Goal: Information Seeking & Learning: Learn about a topic

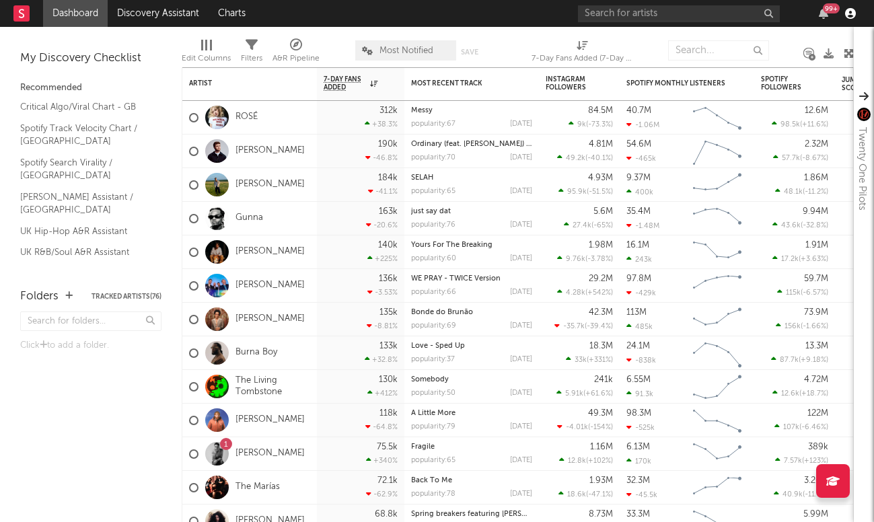
click at [847, 11] on icon "button" at bounding box center [851, 13] width 11 height 11
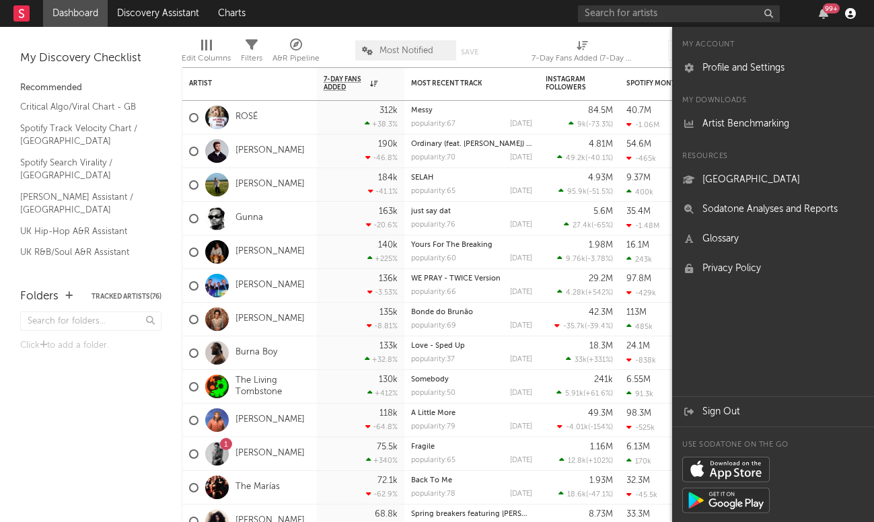
click at [847, 10] on icon "button" at bounding box center [851, 13] width 11 height 11
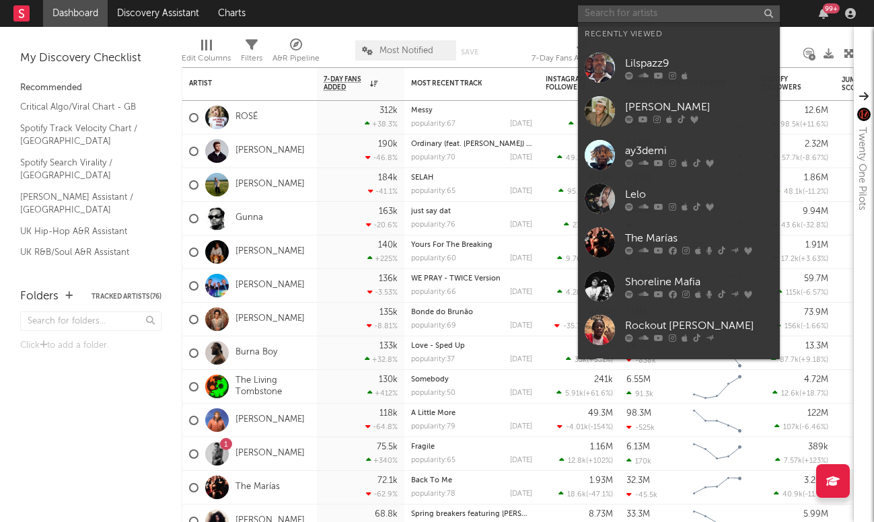
click at [681, 13] on input "text" at bounding box center [679, 13] width 202 height 17
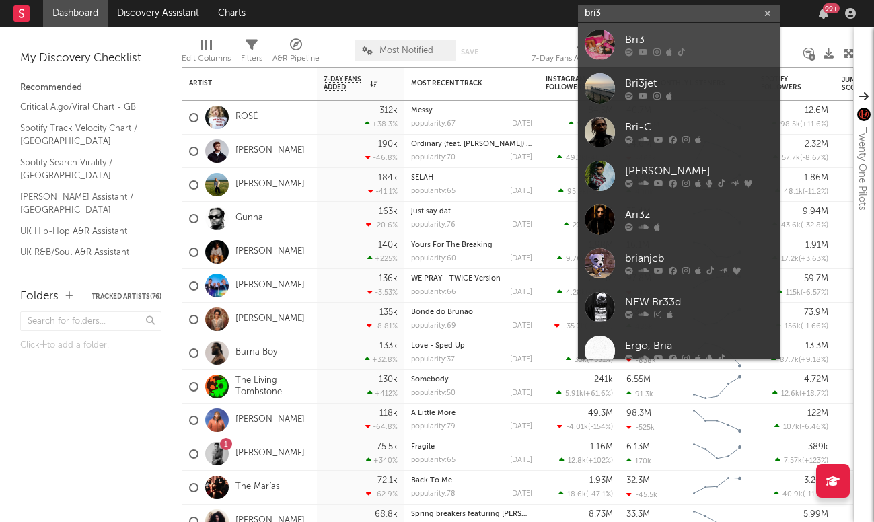
type input "bri3"
click at [679, 46] on div "Bri3" at bounding box center [699, 40] width 148 height 16
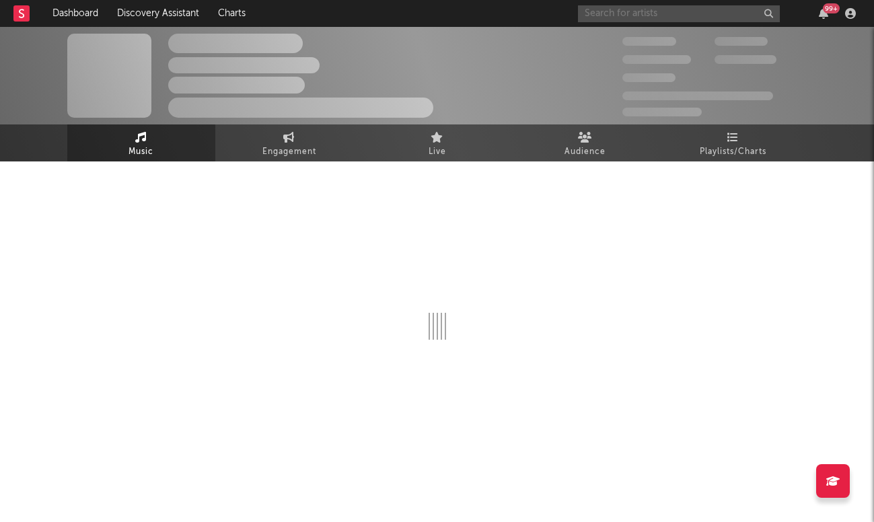
click at [660, 17] on input "text" at bounding box center [679, 13] width 202 height 17
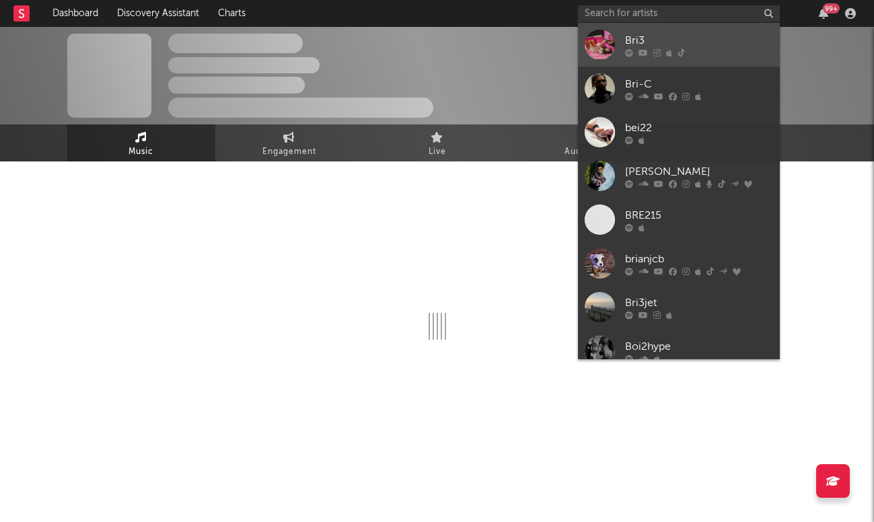
click at [652, 37] on div "Bri3" at bounding box center [699, 40] width 148 height 16
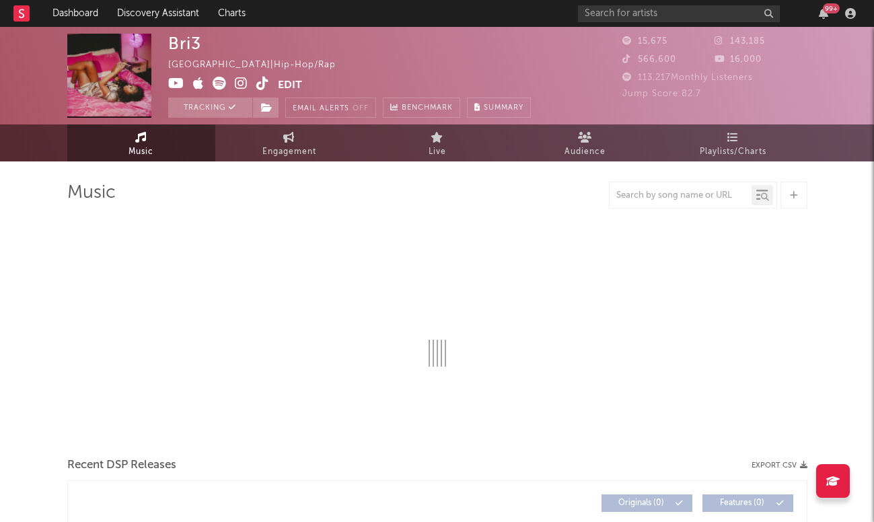
select select "6m"
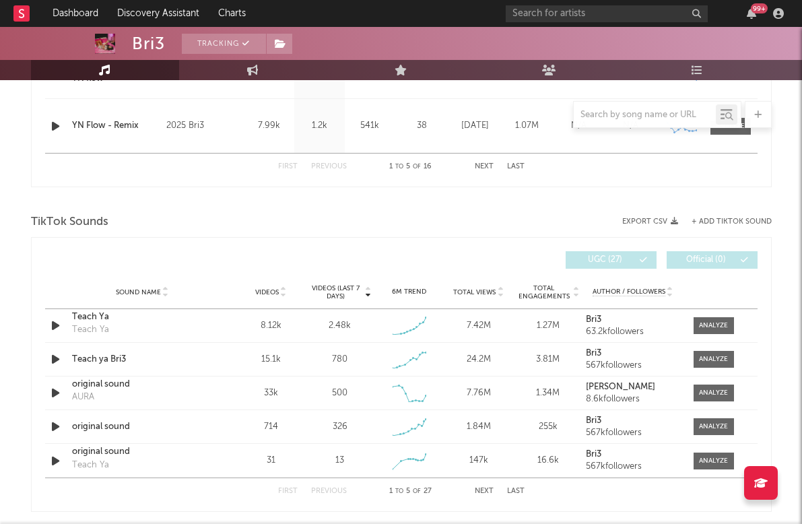
scroll to position [792, 0]
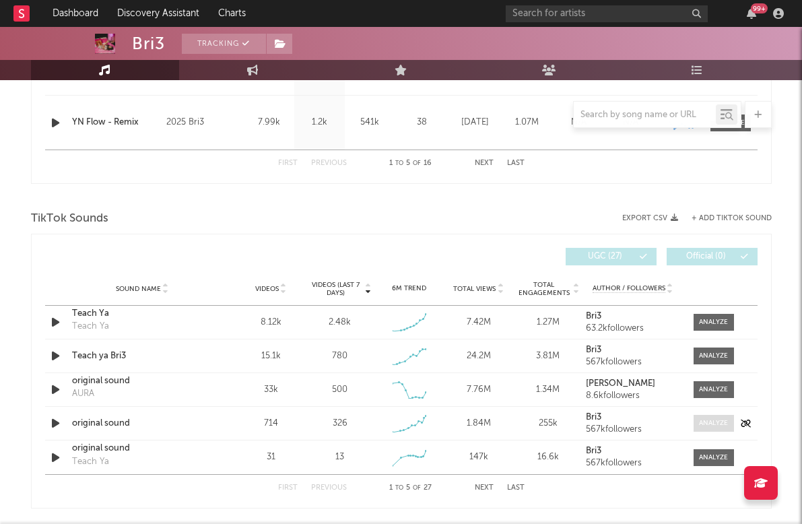
click at [715, 420] on div at bounding box center [713, 423] width 29 height 10
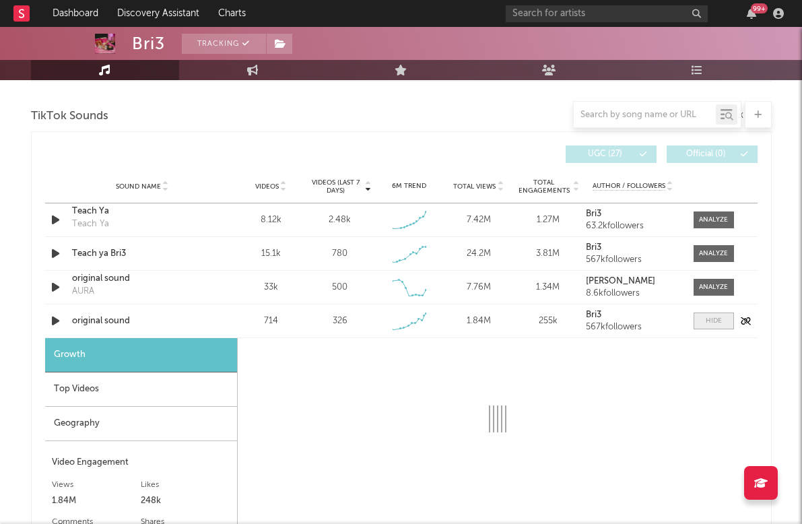
scroll to position [942, 0]
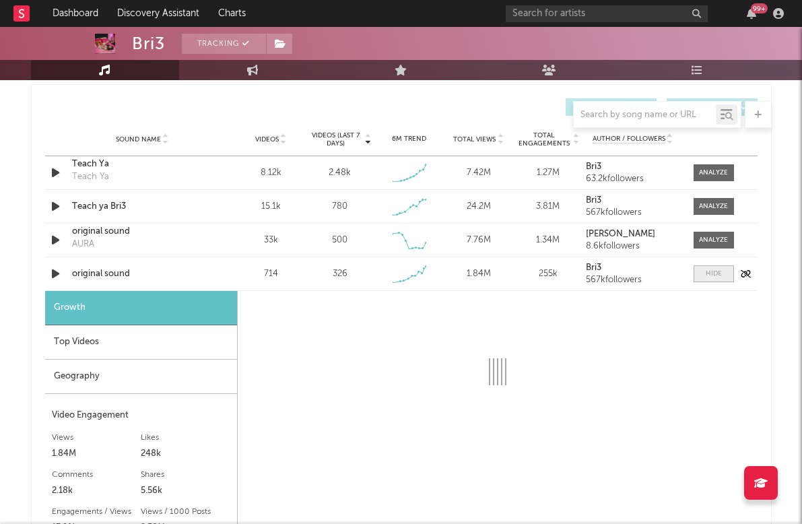
select select "1w"
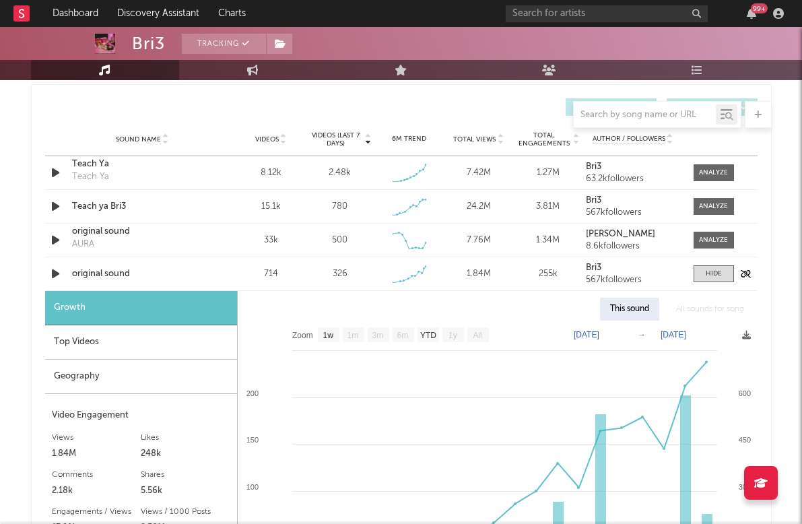
click at [110, 273] on div "original sound" at bounding box center [142, 273] width 141 height 13
click at [710, 169] on div at bounding box center [713, 173] width 29 height 10
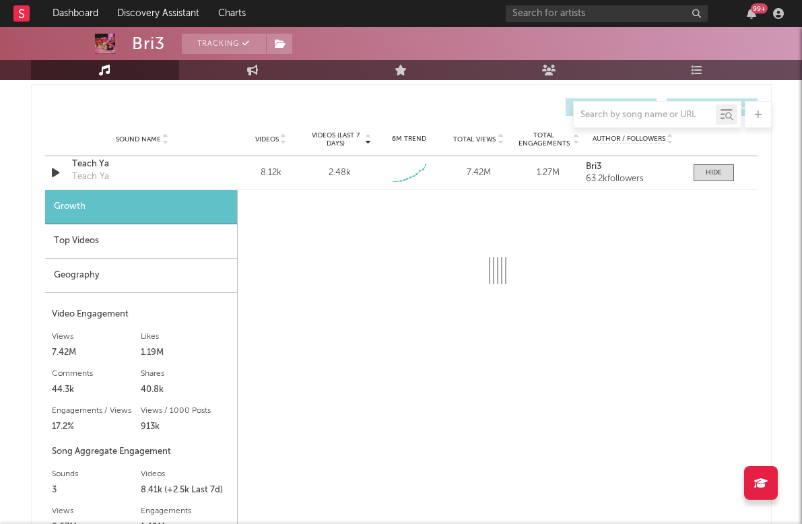
select select "1w"
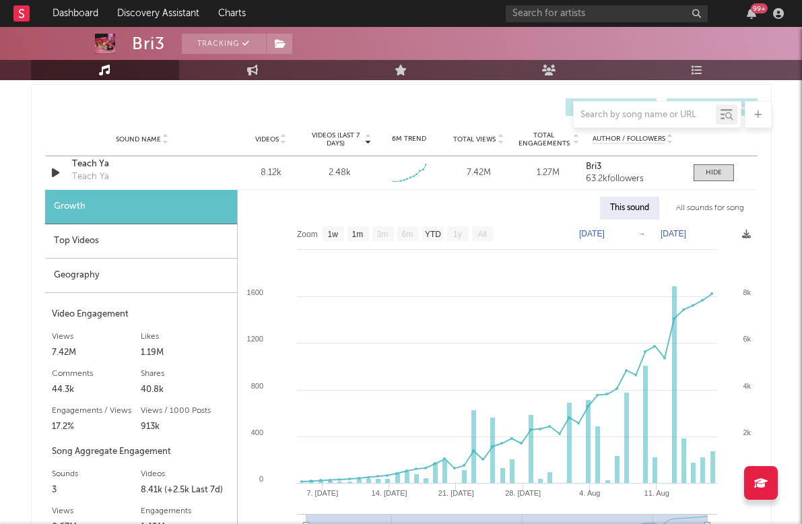
click at [125, 244] on div "Top Videos" at bounding box center [141, 241] width 192 height 34
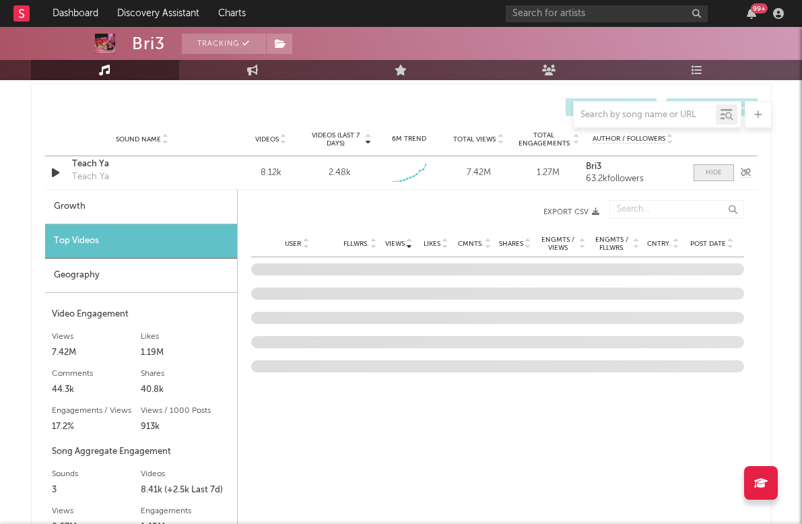
click at [709, 169] on div at bounding box center [714, 173] width 16 height 10
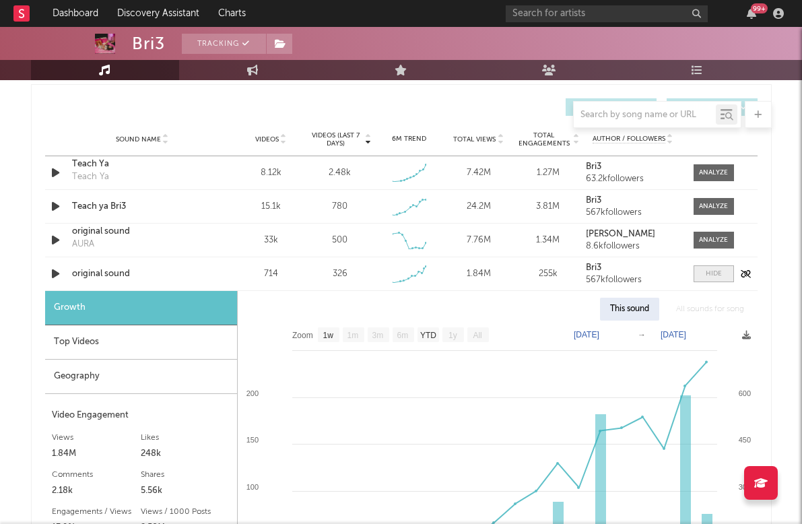
click at [714, 272] on div at bounding box center [714, 274] width 16 height 10
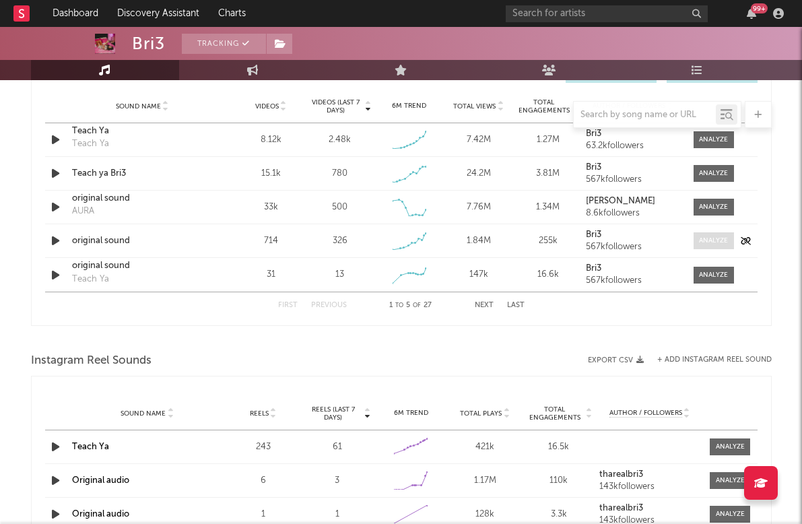
scroll to position [973, 0]
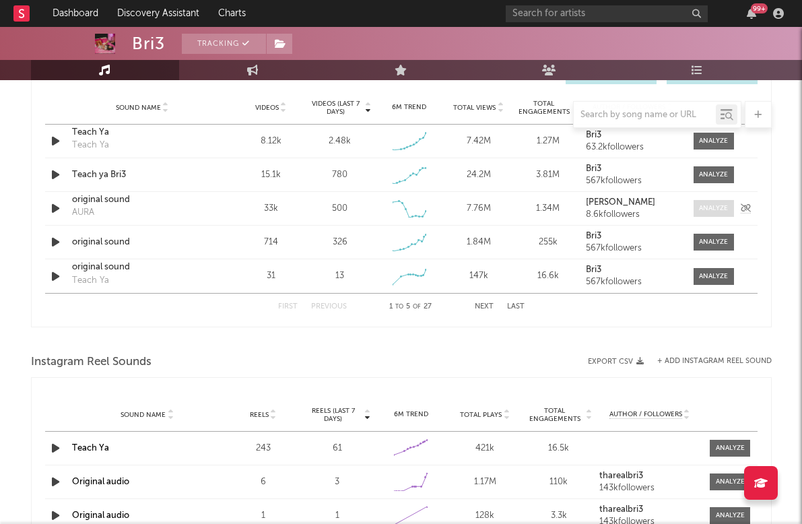
click at [701, 206] on div at bounding box center [713, 208] width 29 height 10
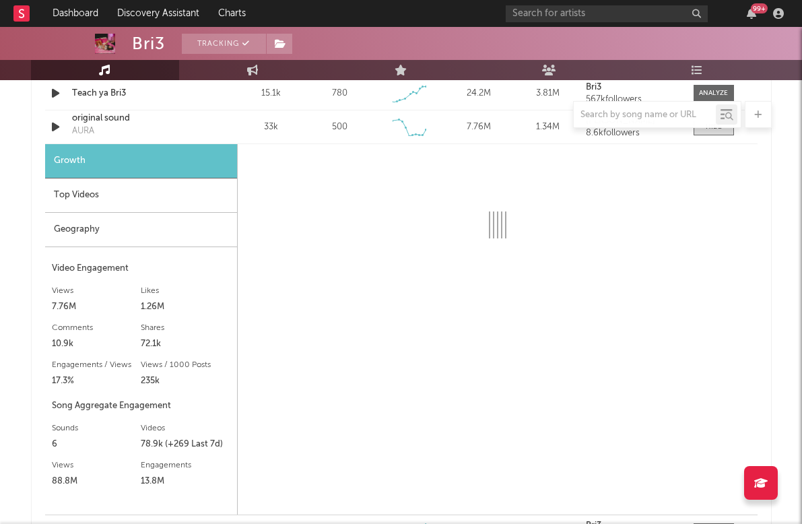
scroll to position [1066, 0]
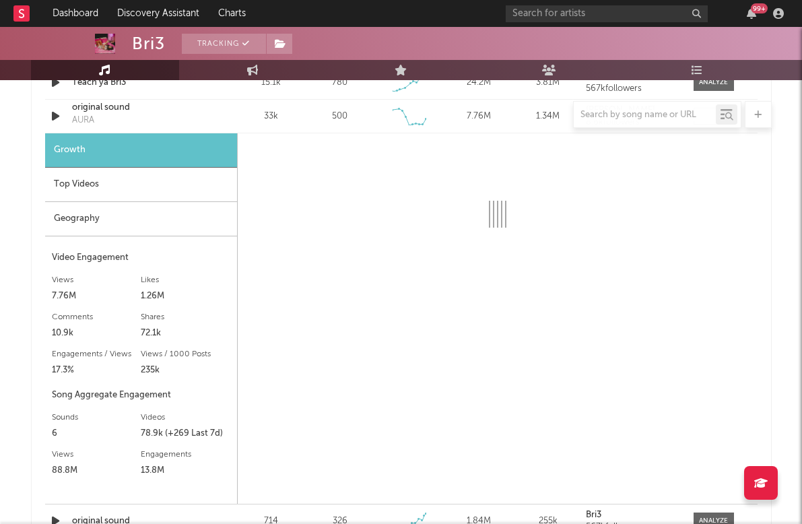
select select "6m"
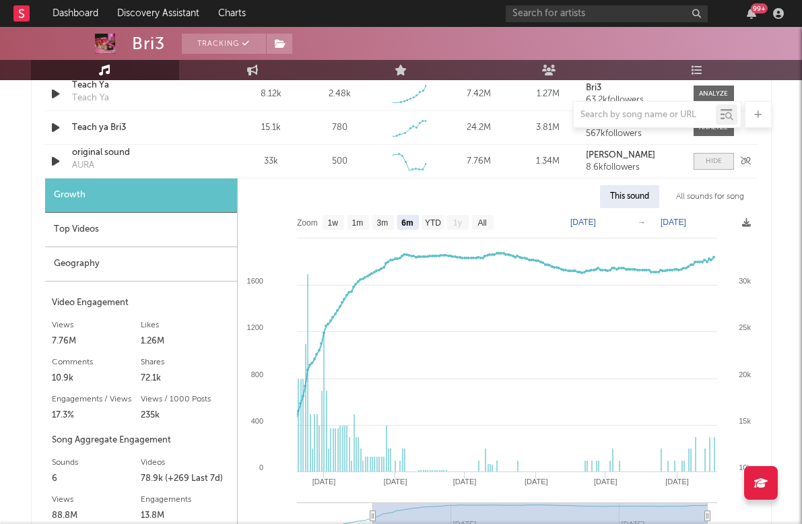
click at [720, 162] on div at bounding box center [714, 161] width 16 height 10
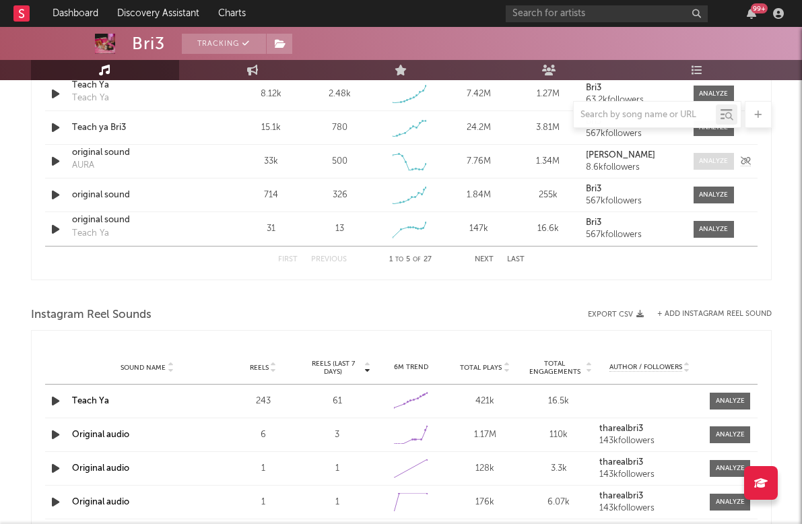
scroll to position [1062, 0]
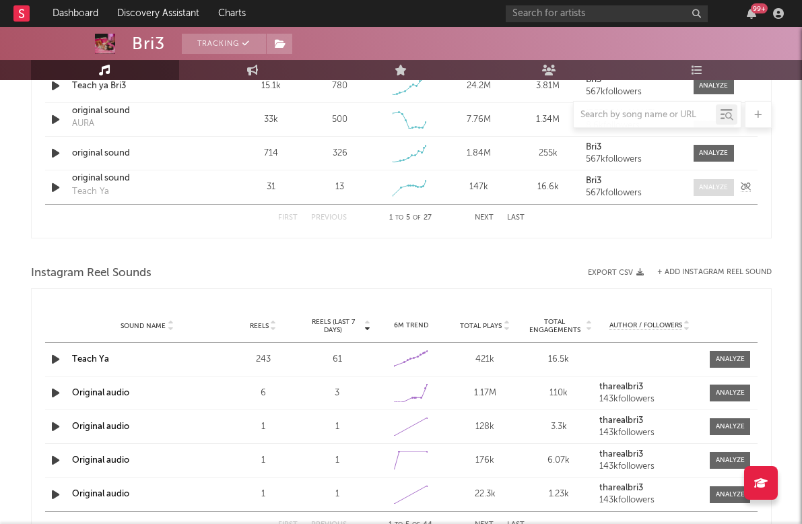
click at [716, 191] on div at bounding box center [713, 187] width 29 height 10
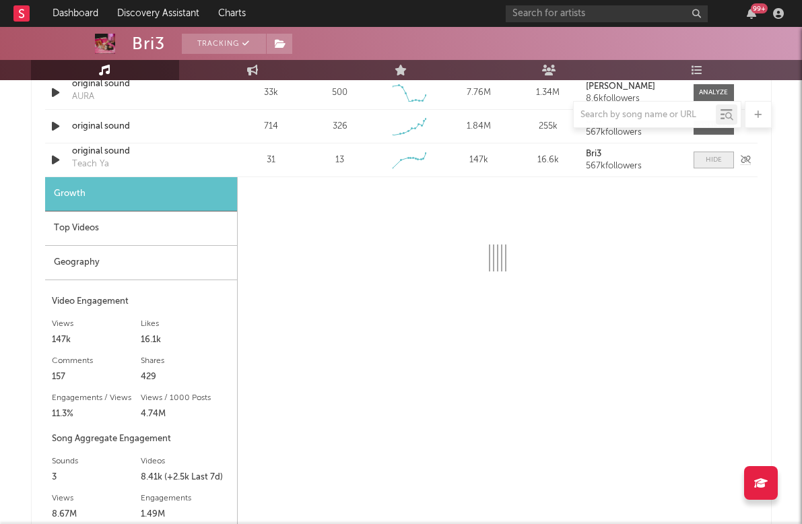
select select "1w"
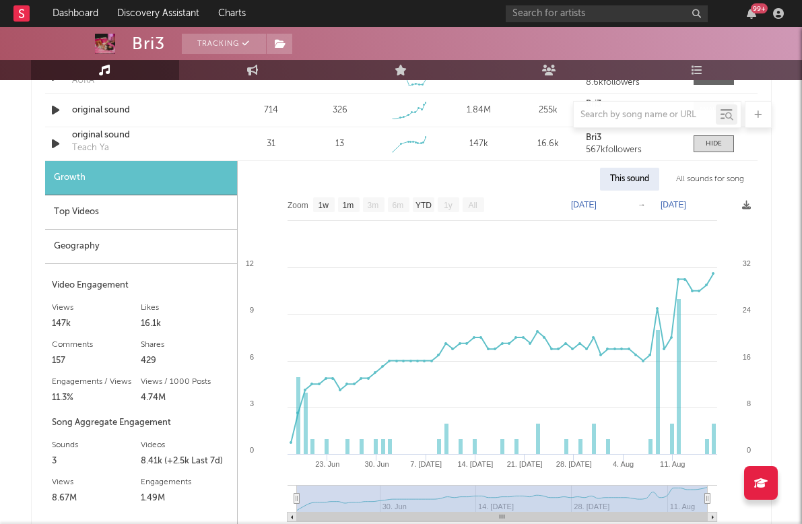
scroll to position [1109, 0]
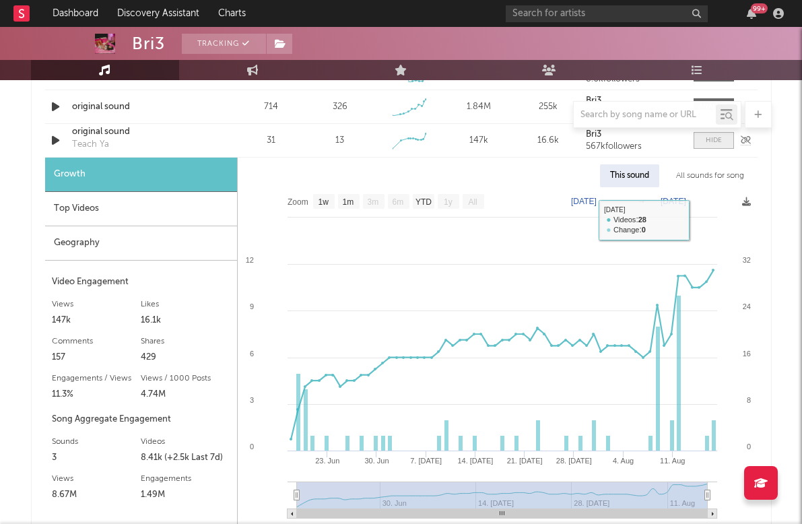
click at [716, 135] on div at bounding box center [714, 140] width 16 height 10
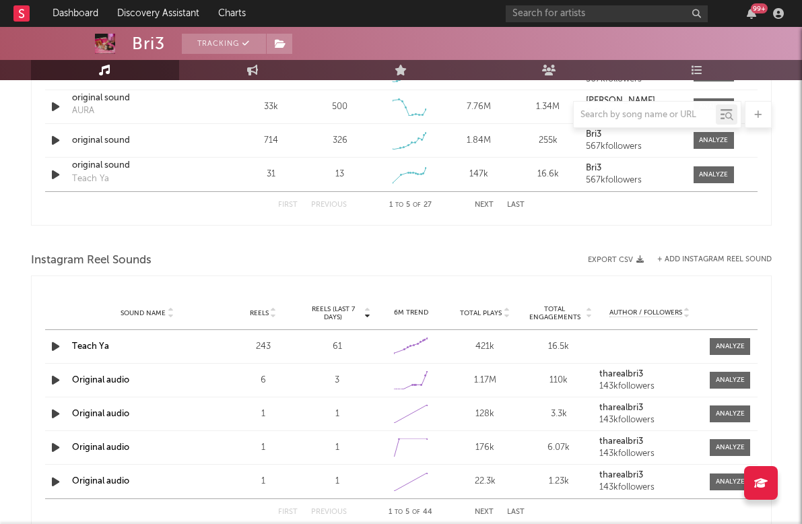
click at [484, 203] on button "Next" at bounding box center [484, 204] width 19 height 7
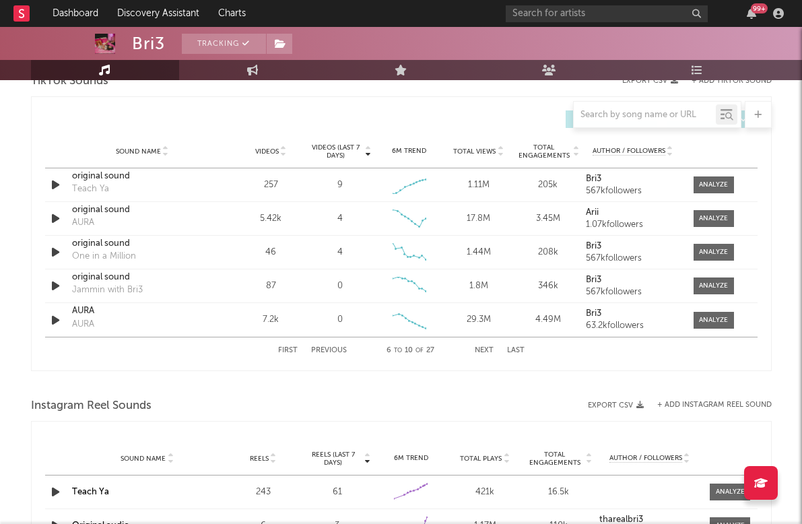
scroll to position [845, 0]
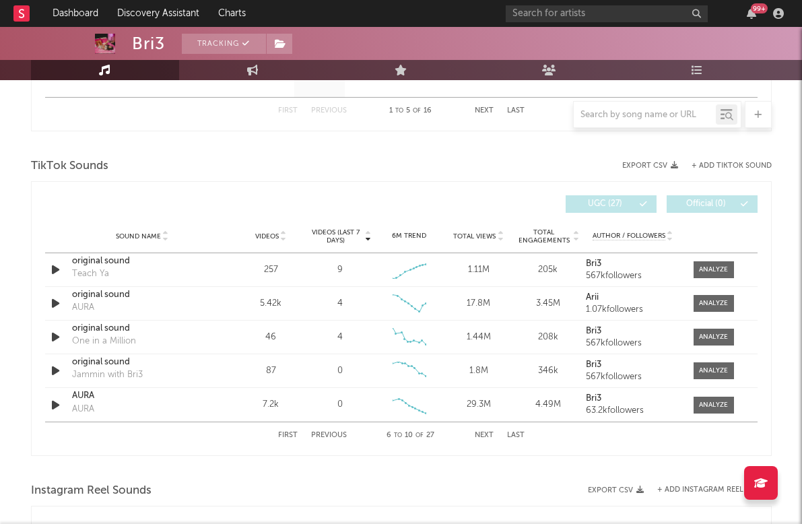
click at [512, 436] on button "Last" at bounding box center [516, 435] width 18 height 7
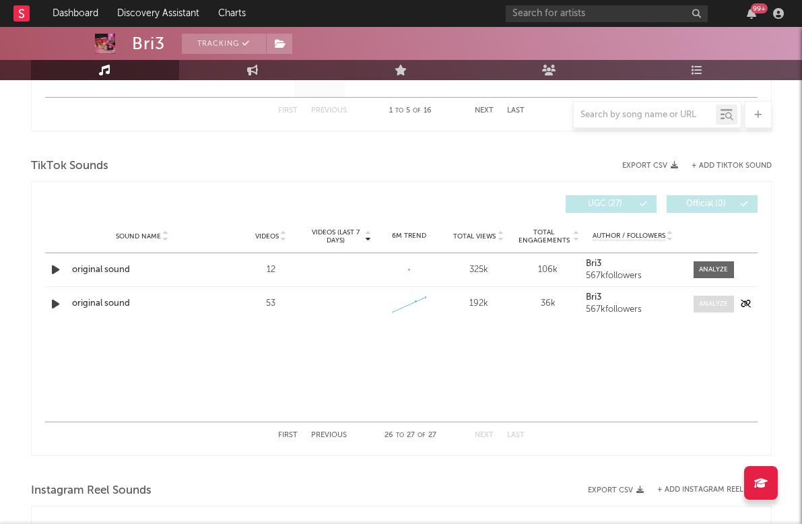
click at [716, 304] on div at bounding box center [713, 304] width 29 height 10
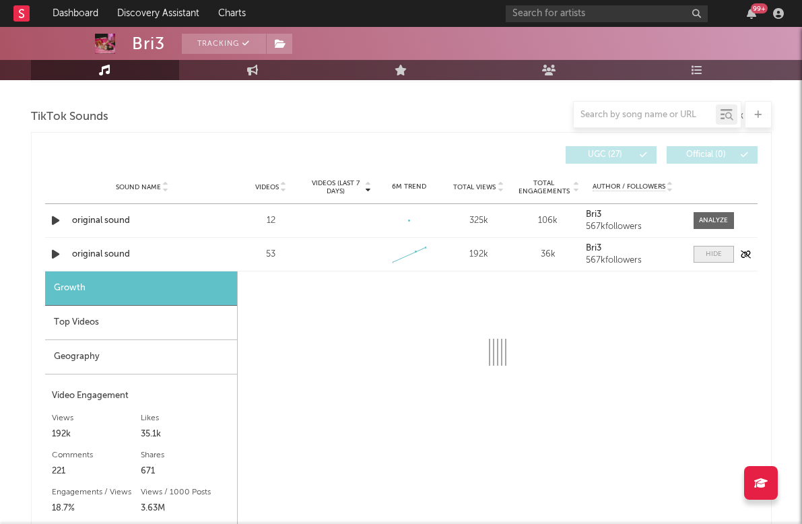
scroll to position [891, 0]
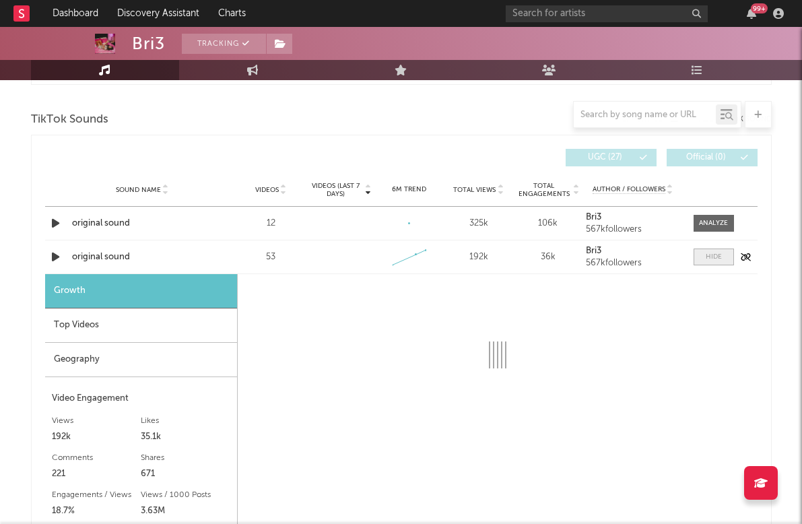
select select "1w"
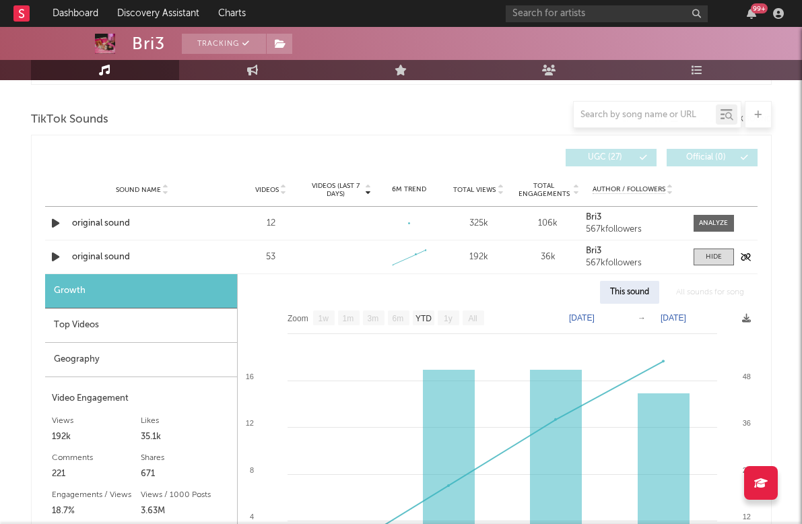
click at [112, 256] on div "original sound" at bounding box center [142, 256] width 141 height 13
click at [712, 249] on span at bounding box center [713, 256] width 40 height 17
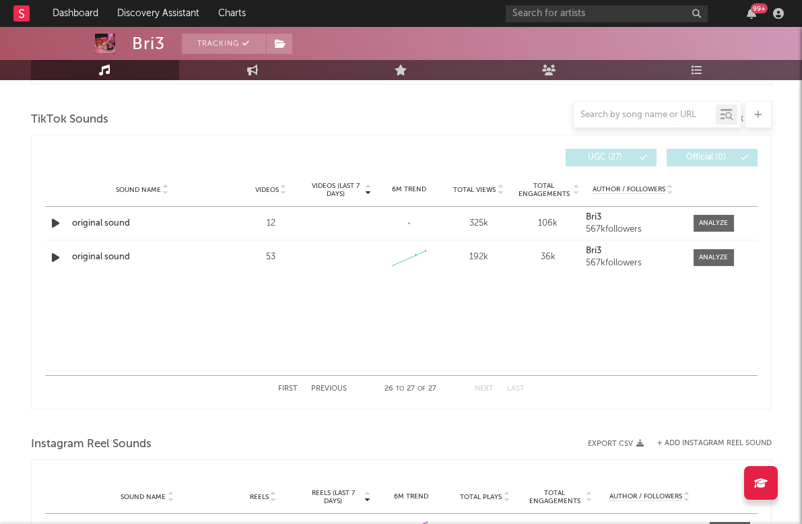
click at [290, 386] on button "First" at bounding box center [288, 388] width 20 height 7
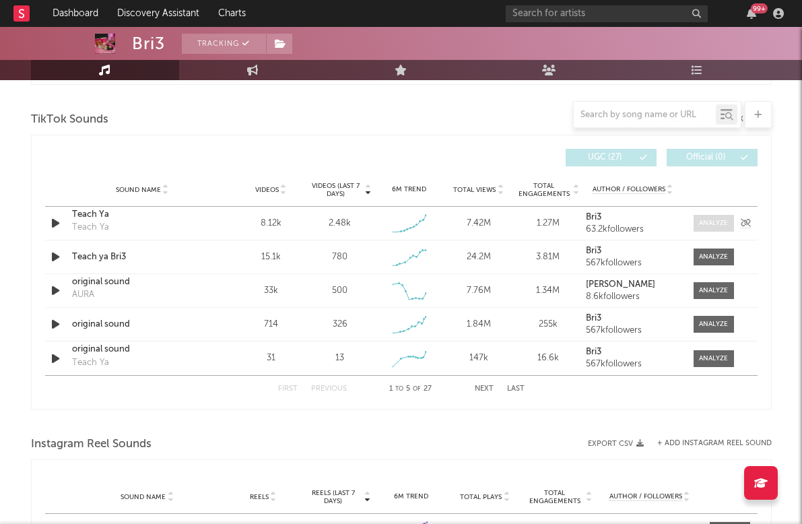
click at [711, 230] on span at bounding box center [713, 223] width 40 height 17
select select "1w"
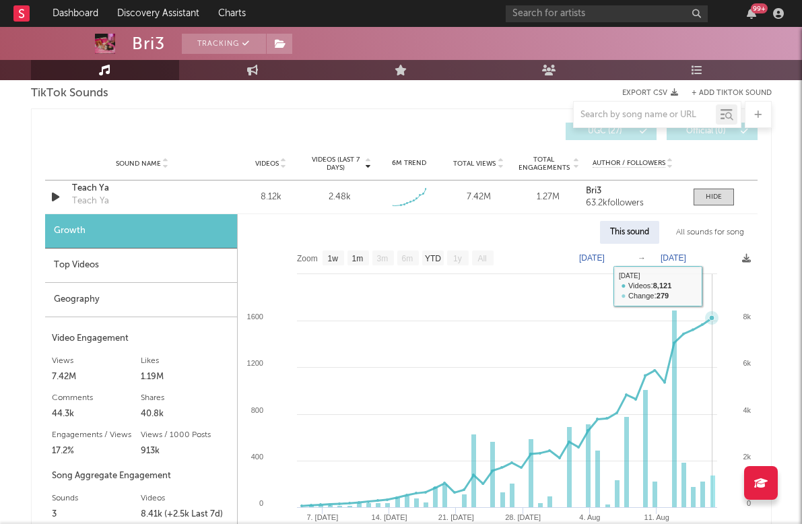
scroll to position [912, 0]
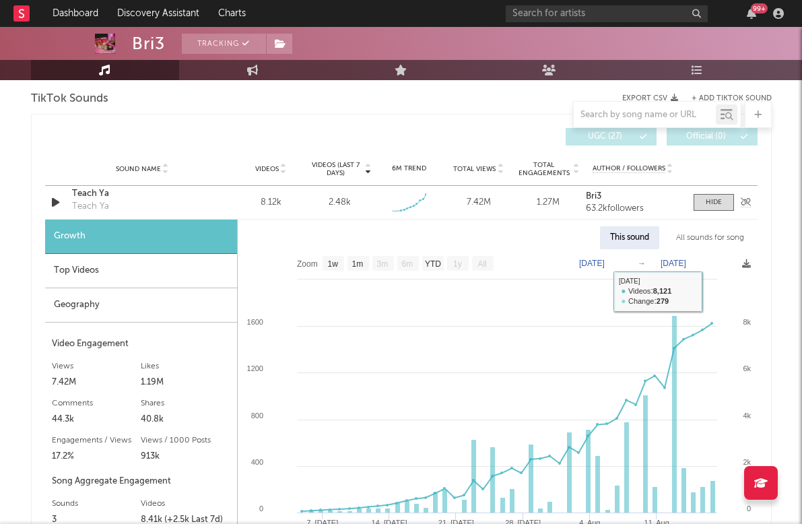
click at [712, 211] on div "Sound Name Teach Ya Teach Ya Videos 8.12k Videos (last 7 days) 2.48k Weekly Gro…" at bounding box center [401, 202] width 712 height 33
click at [722, 205] on span at bounding box center [713, 202] width 40 height 17
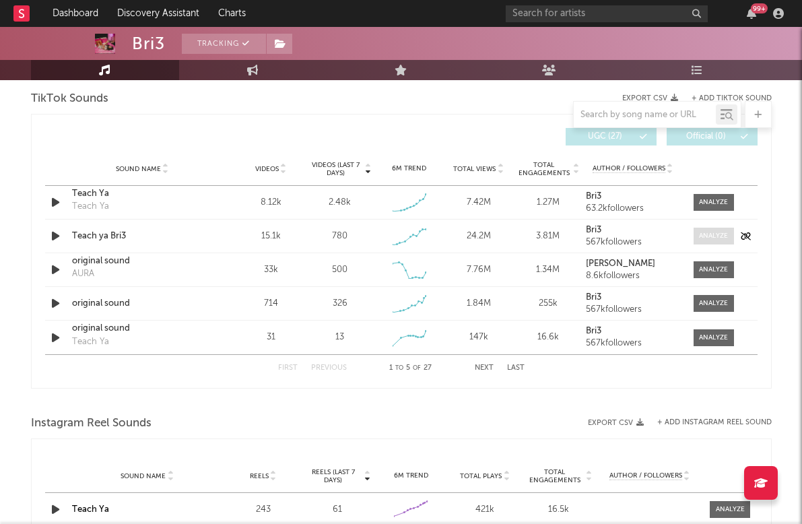
click at [706, 241] on span at bounding box center [713, 236] width 40 height 17
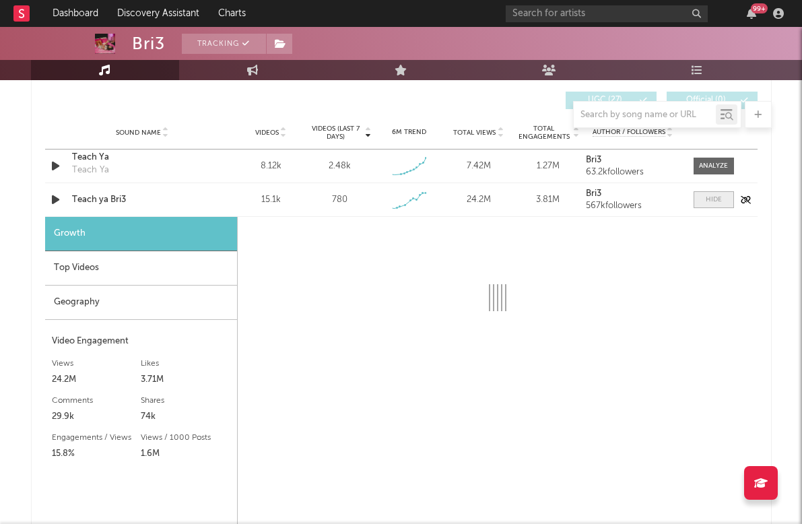
scroll to position [949, 0]
select select "1w"
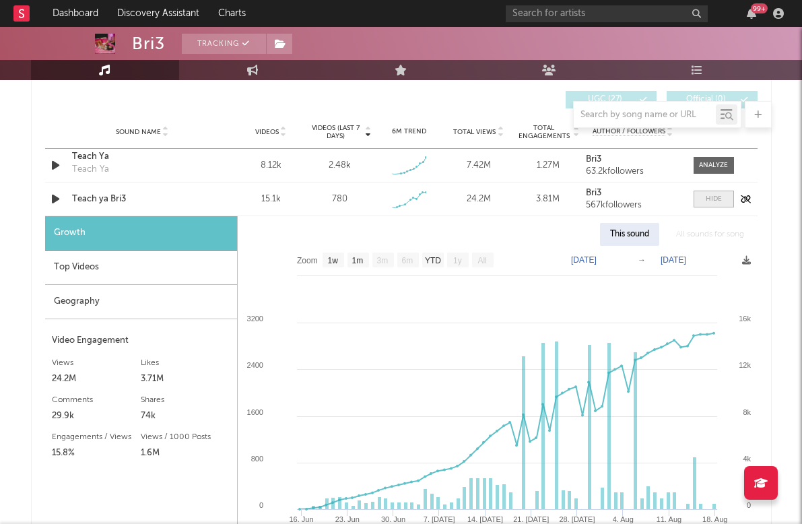
click at [703, 200] on span at bounding box center [713, 199] width 40 height 17
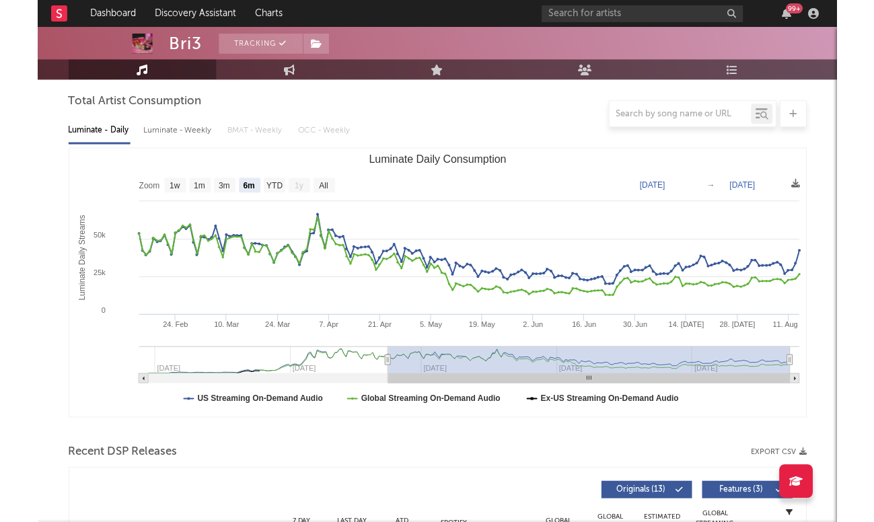
scroll to position [0, 0]
